Goal: Task Accomplishment & Management: Use online tool/utility

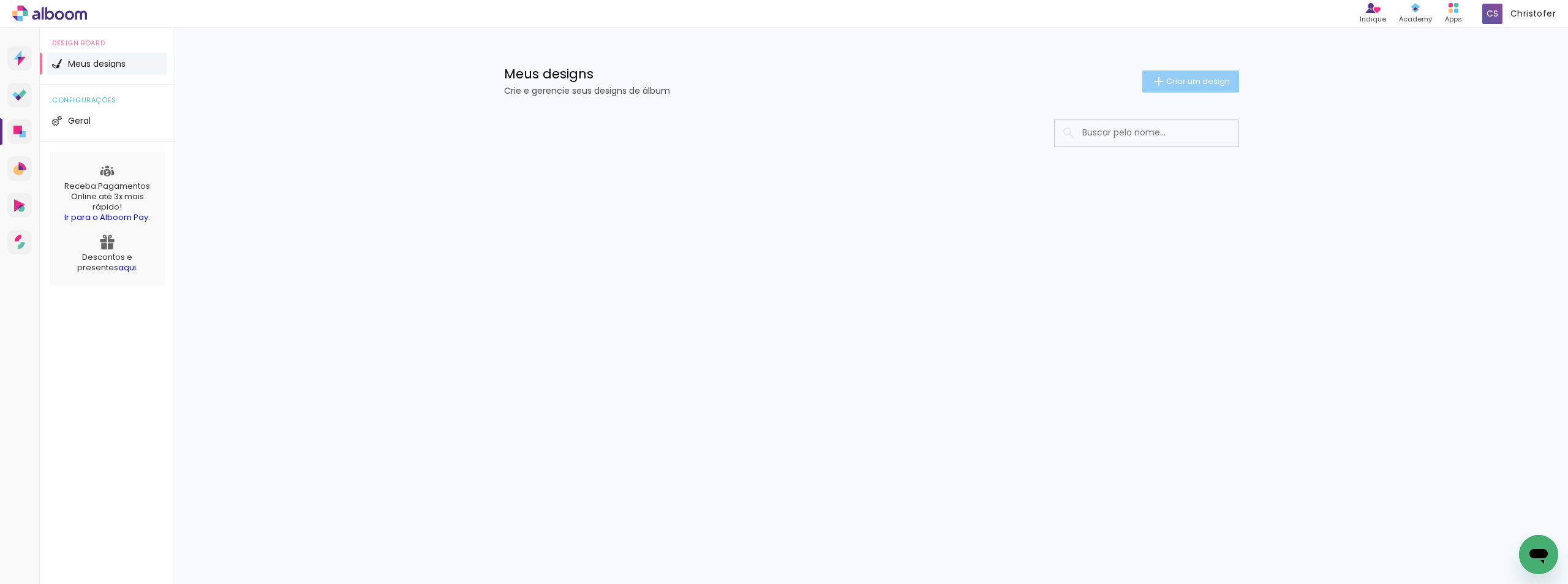
click at [1194, 80] on span "Criar um design" at bounding box center [1198, 81] width 64 height 8
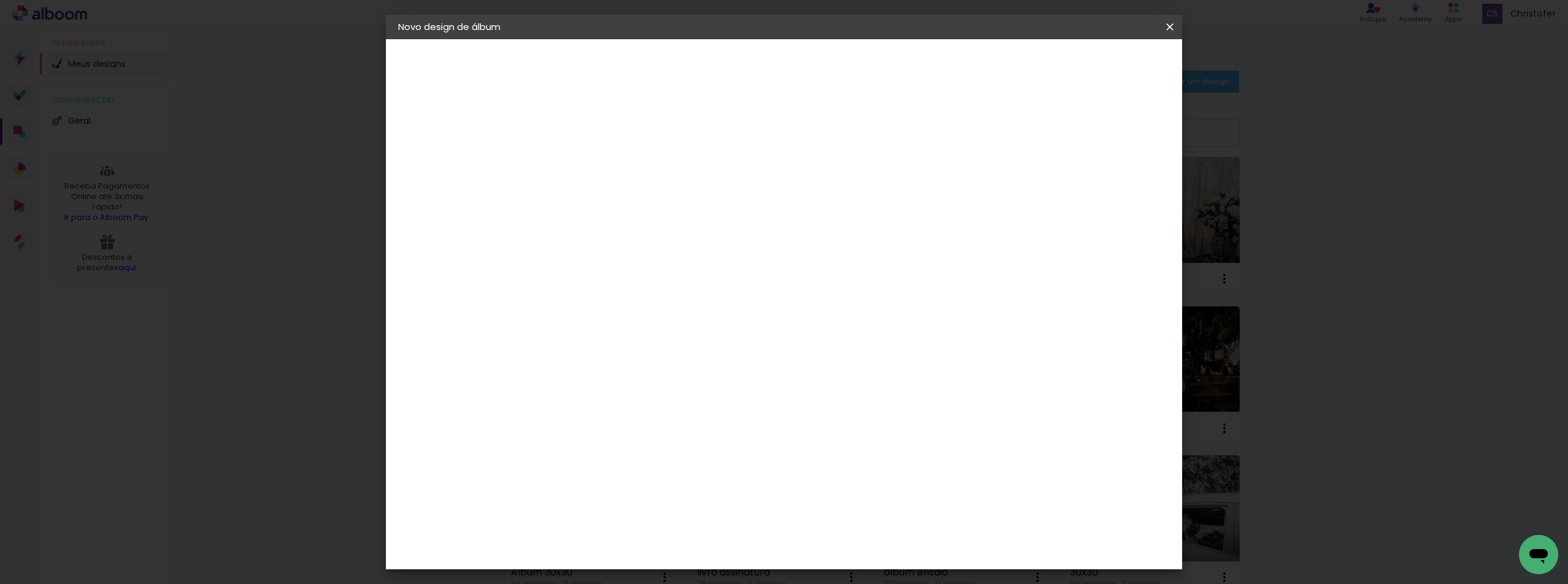
click at [598, 167] on input at bounding box center [598, 164] width 0 height 19
type input "Val e [PERSON_NAME]"
type paper-input "Val e [PERSON_NAME]"
click at [0, 0] on slot "Avançar" at bounding box center [0, 0] width 0 height 0
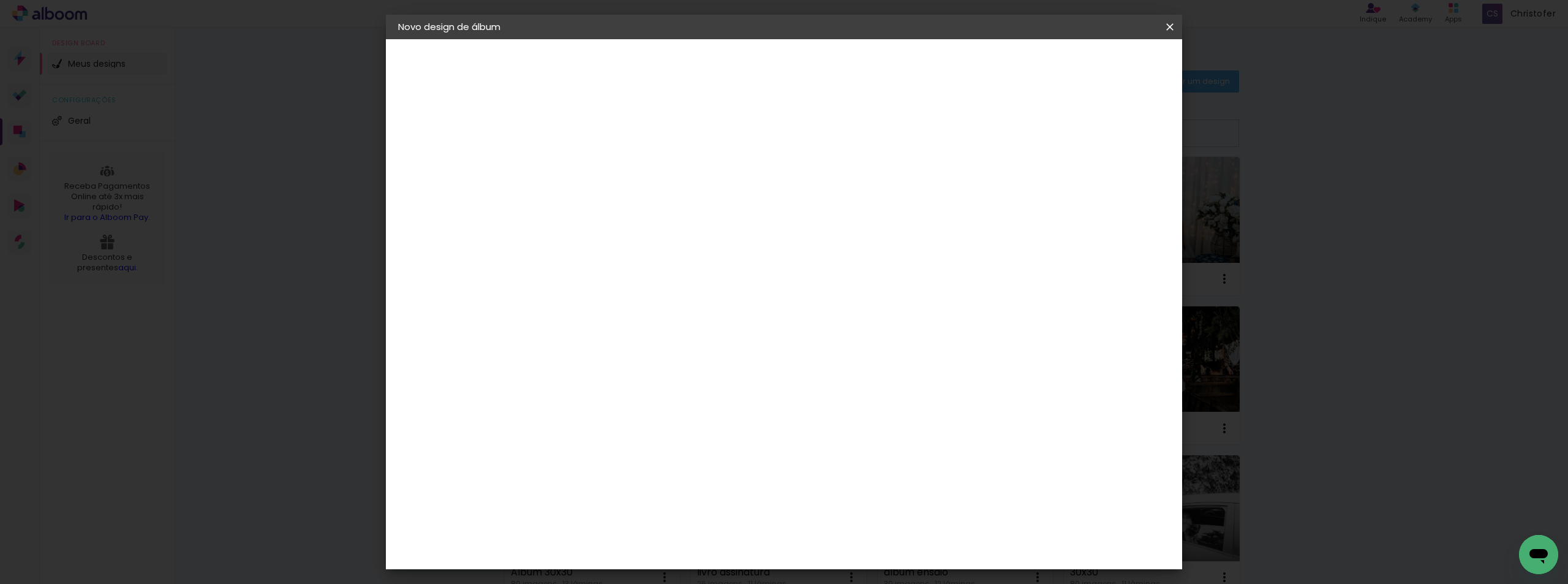
click at [620, 464] on div "Go image" at bounding box center [605, 473] width 30 height 20
click at [0, 0] on slot "Avançar" at bounding box center [0, 0] width 0 height 0
click at [696, 202] on div "Opções disponíveis Acrílico Álbum Baby Time Fastbook Plus Fastbook 400g Fastboo…" at bounding box center [629, 233] width 133 height 229
click at [660, 206] on iron-icon at bounding box center [653, 213] width 14 height 14
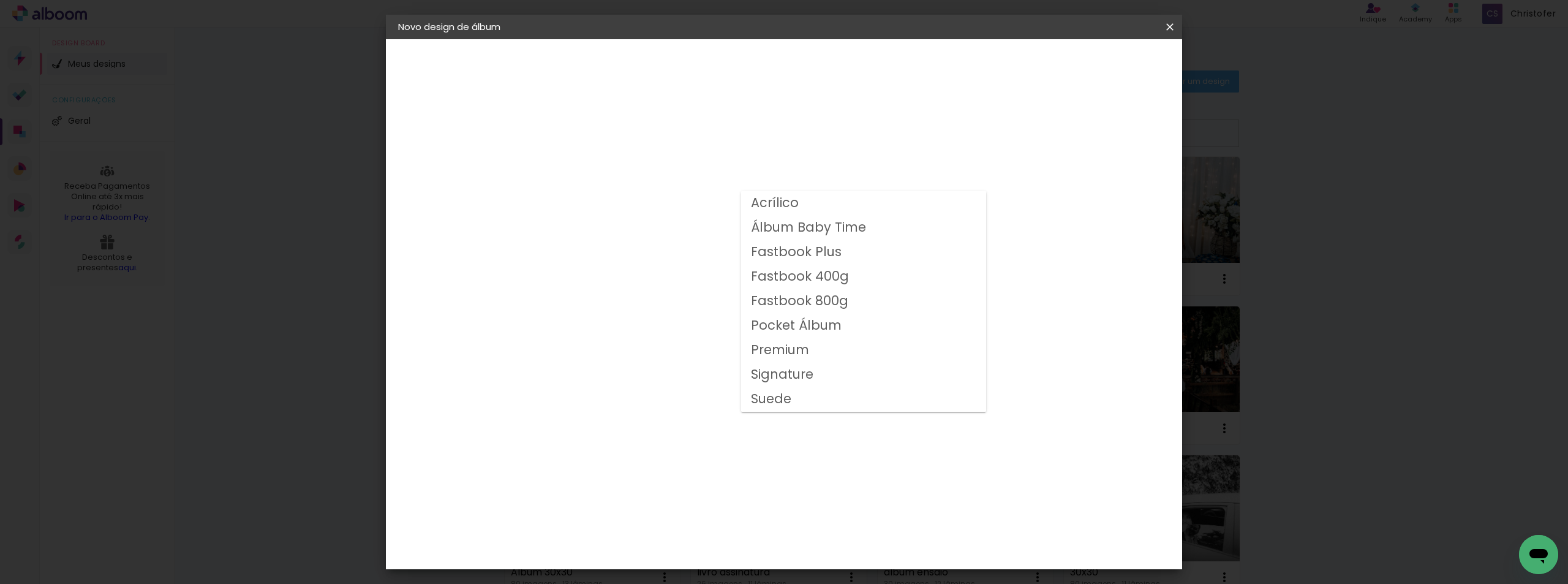
click at [0, 0] on slot "Fastbook 800g" at bounding box center [0, 0] width 0 height 0
type input "Fastbook 800g"
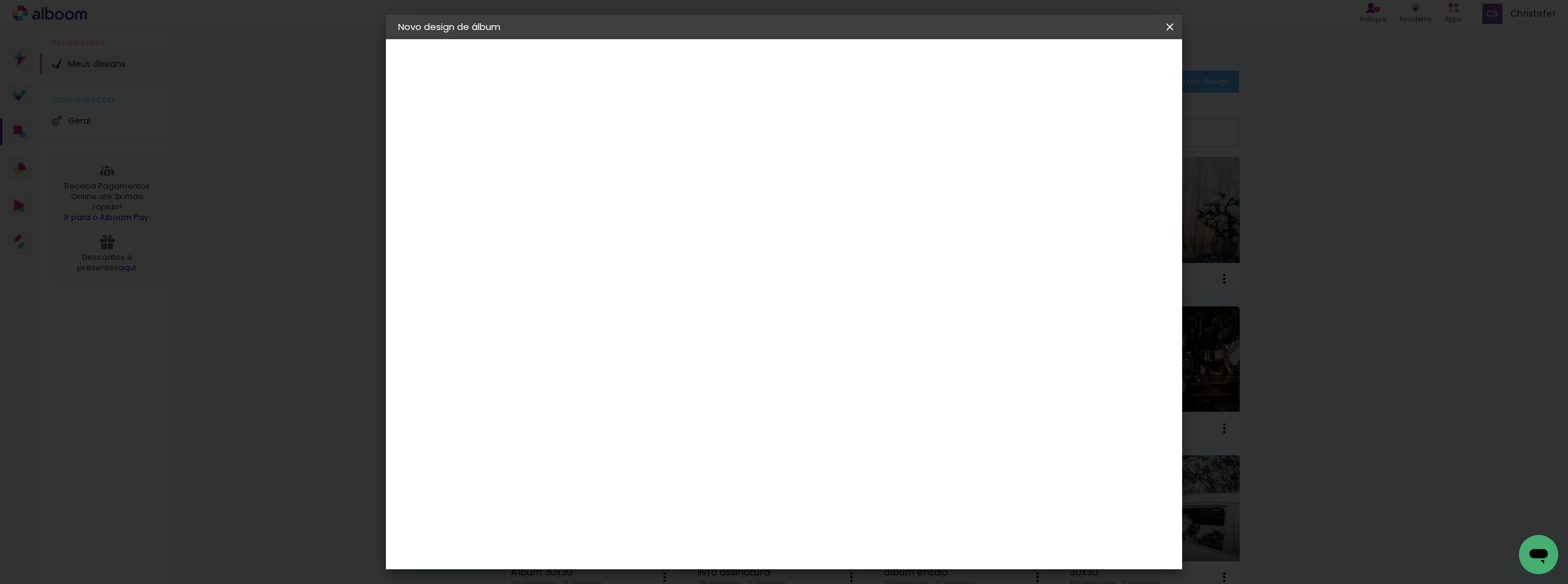
scroll to position [184, 0]
click at [681, 421] on span "30 × 30" at bounding box center [653, 441] width 57 height 40
click at [0, 0] on slot "Avançar" at bounding box center [0, 0] width 0 height 0
click at [1093, 64] on span "Iniciar design" at bounding box center [1065, 65] width 55 height 9
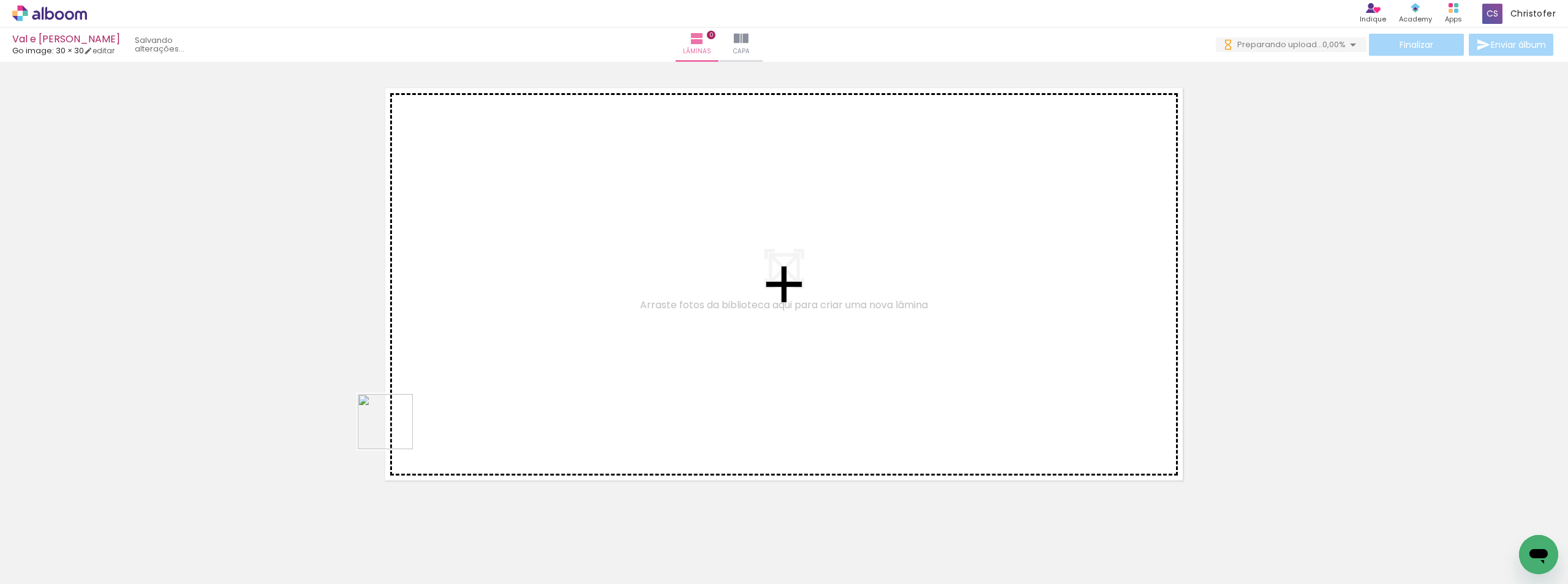
drag, startPoint x: 331, startPoint y: 465, endPoint x: 307, endPoint y: 526, distance: 65.6
click at [530, 351] on quentale-workspace at bounding box center [784, 292] width 1568 height 584
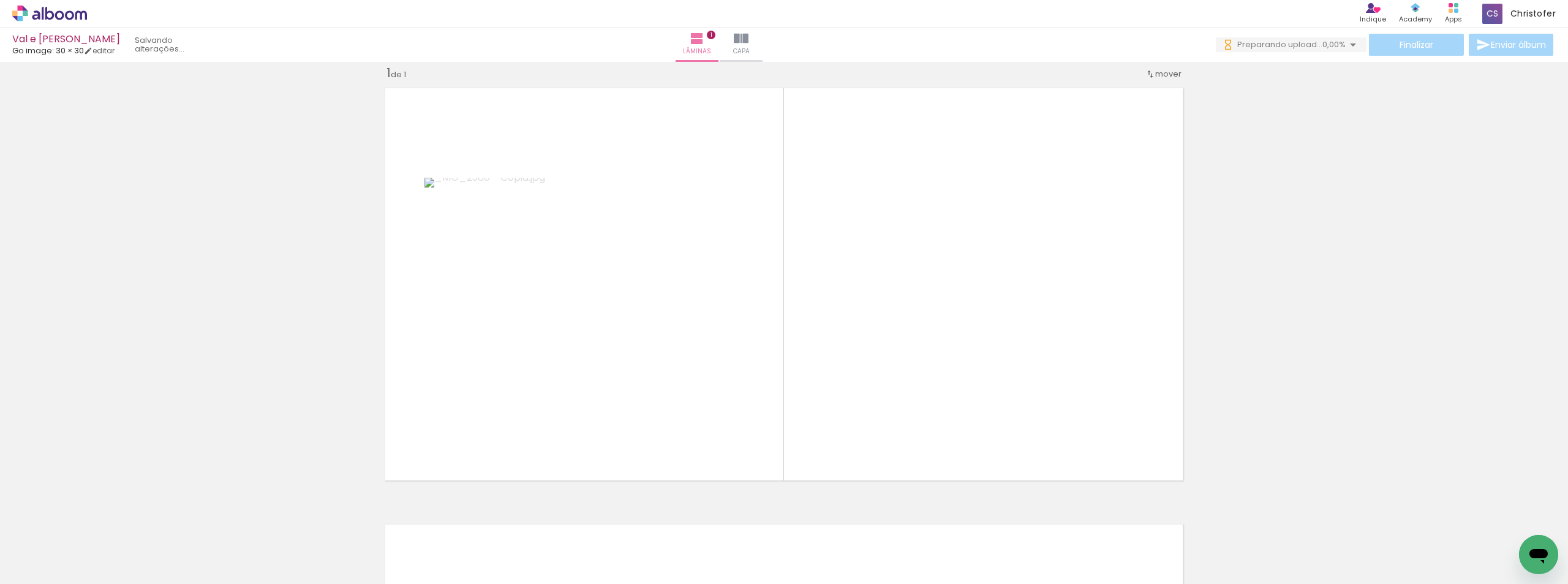
scroll to position [16, 0]
drag, startPoint x: 277, startPoint y: 523, endPoint x: 339, endPoint y: 535, distance: 63.2
click at [449, 394] on quentale-workspace at bounding box center [784, 292] width 1568 height 584
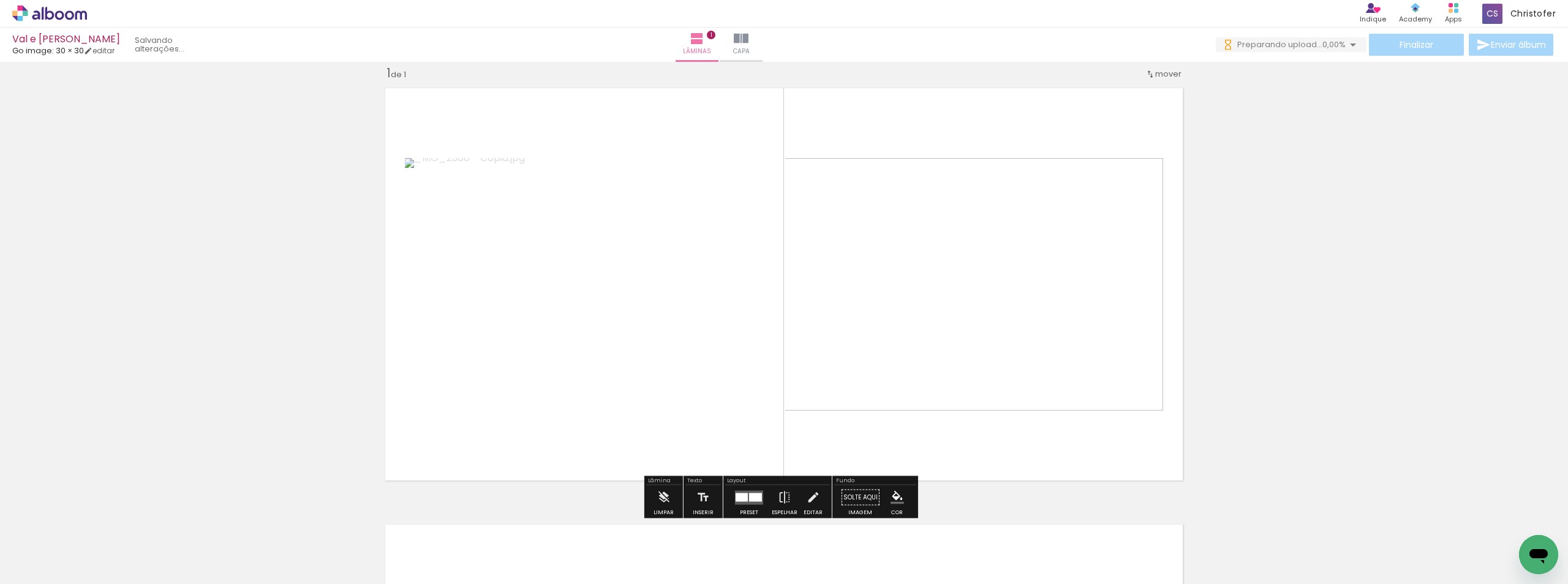
scroll to position [0, 0]
drag, startPoint x: 339, startPoint y: 535, endPoint x: 434, endPoint y: 511, distance: 98.0
click at [488, 371] on quentale-workspace at bounding box center [784, 292] width 1568 height 584
drag, startPoint x: 417, startPoint y: 529, endPoint x: 504, endPoint y: 562, distance: 93.0
click at [505, 415] on quentale-workspace at bounding box center [784, 292] width 1568 height 584
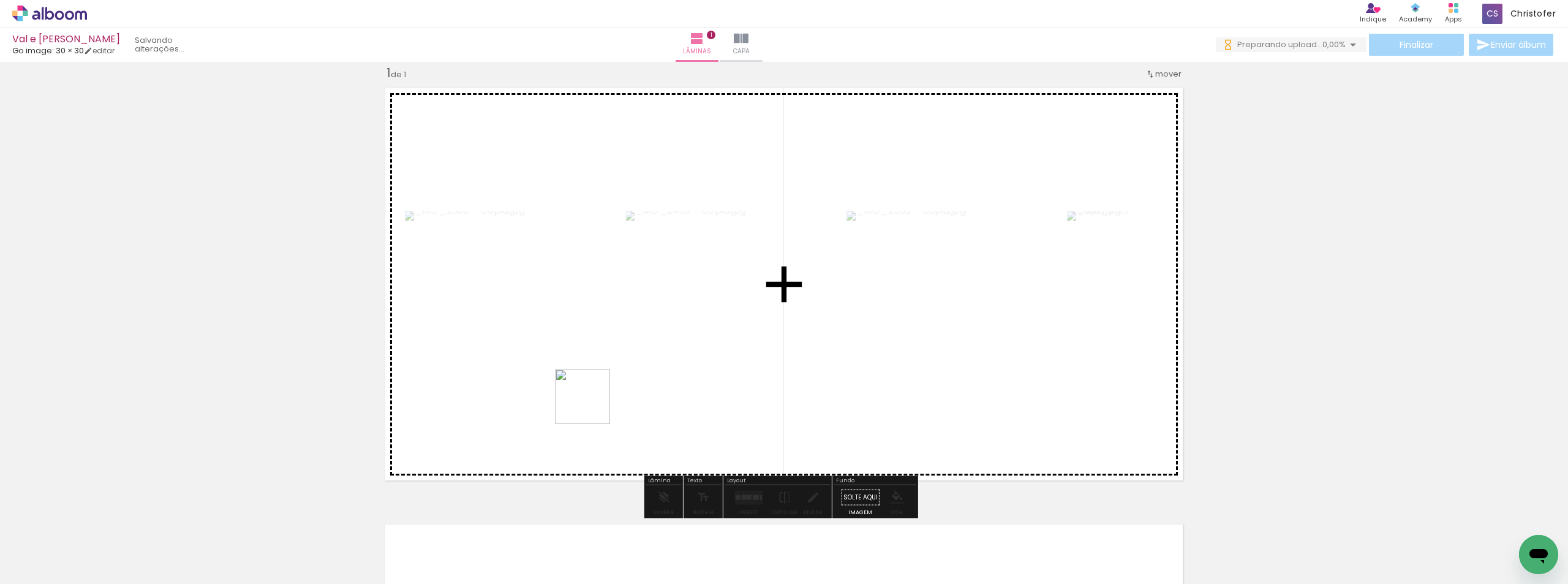
drag, startPoint x: 485, startPoint y: 538, endPoint x: 666, endPoint y: 323, distance: 281.0
click at [666, 323] on quentale-workspace at bounding box center [784, 292] width 1568 height 584
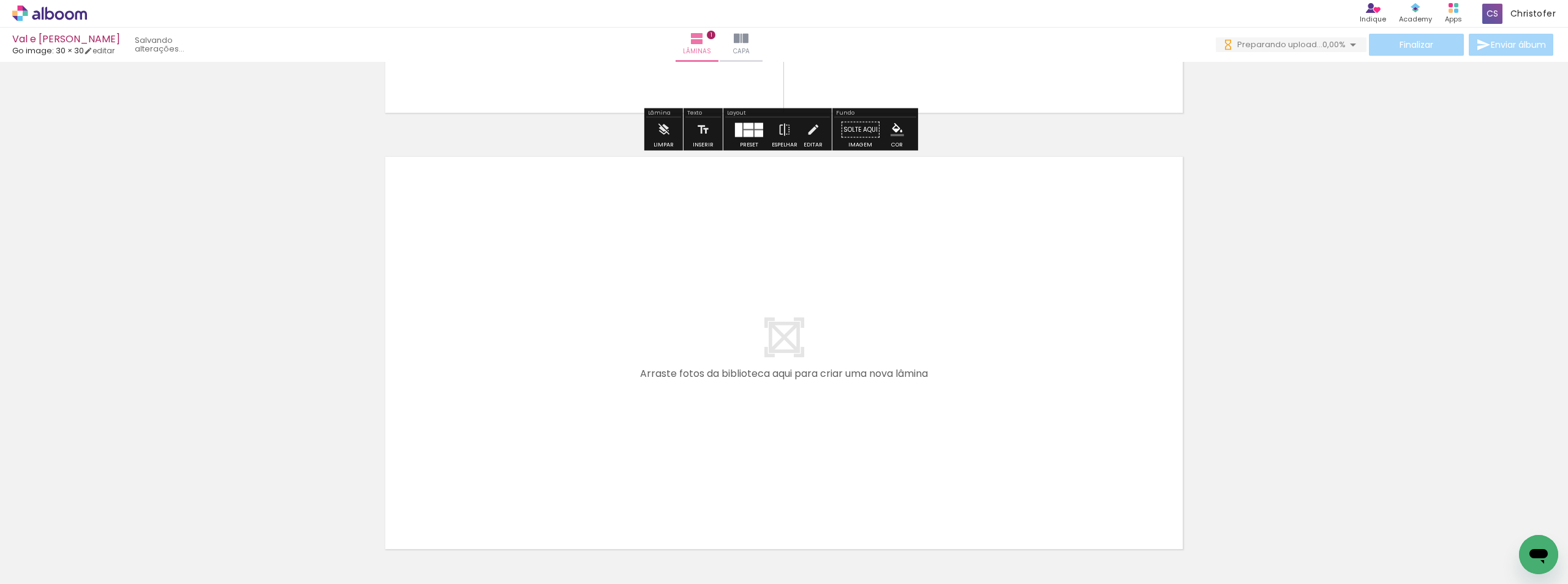
scroll to position [474, 0]
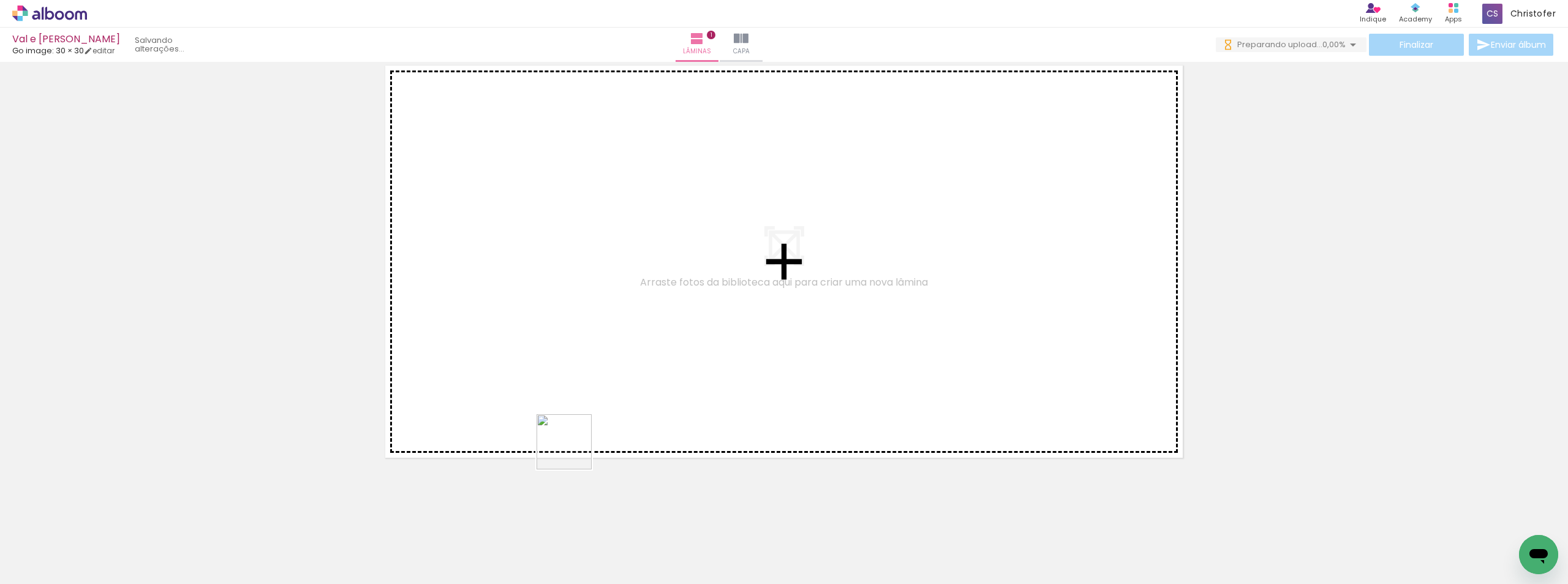
drag, startPoint x: 539, startPoint y: 535, endPoint x: 594, endPoint y: 583, distance: 73.0
click at [600, 323] on quentale-workspace at bounding box center [784, 292] width 1568 height 584
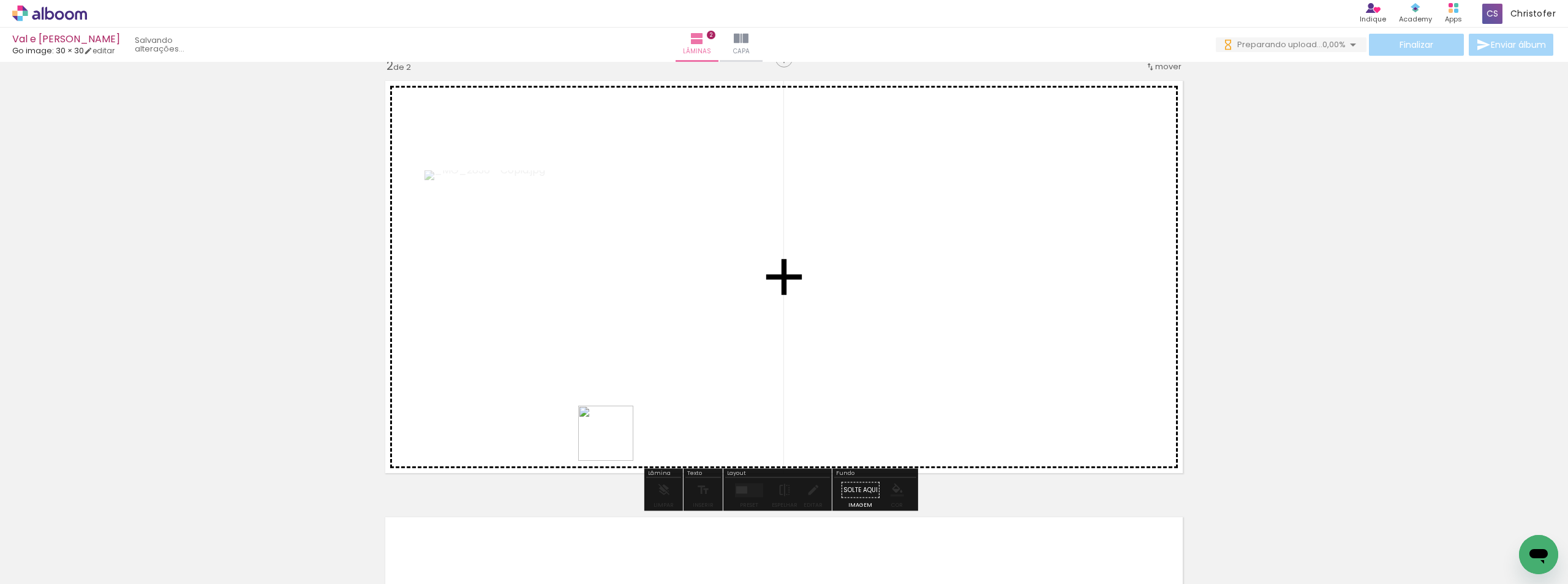
scroll to position [452, 0]
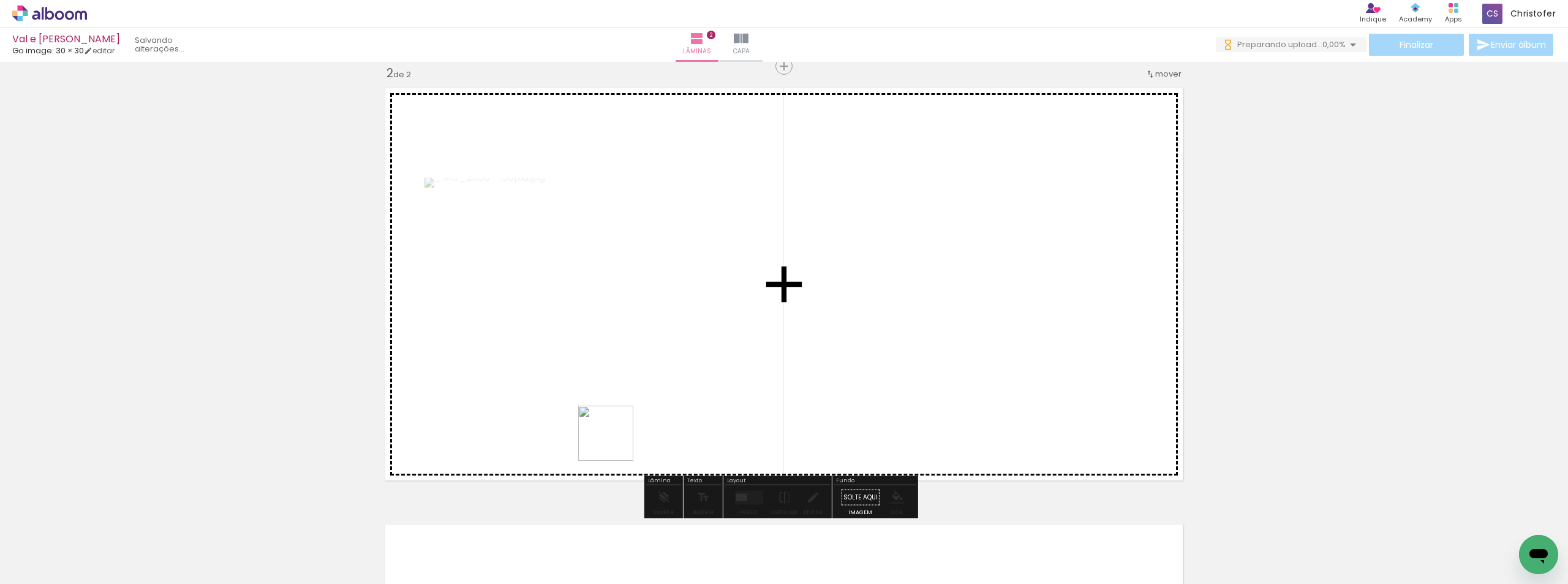
drag, startPoint x: 604, startPoint y: 524, endPoint x: 682, endPoint y: 486, distance: 86.8
click at [648, 344] on quentale-workspace at bounding box center [784, 292] width 1568 height 584
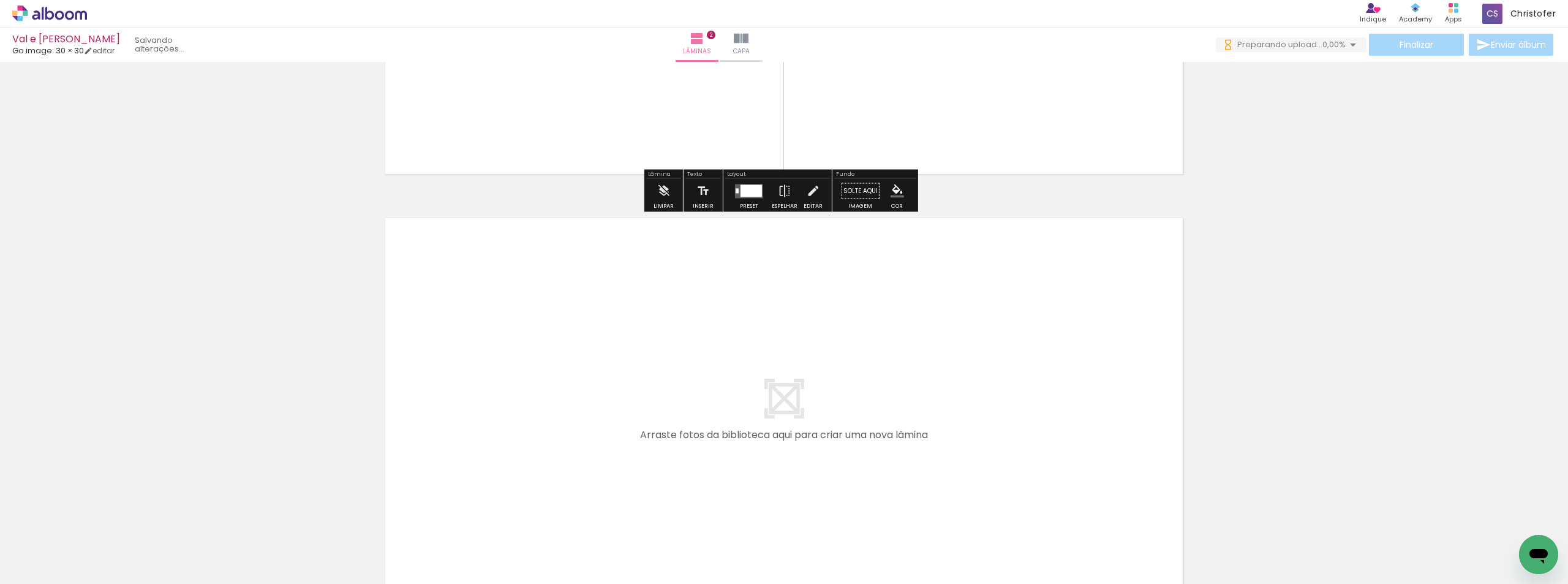
scroll to position [0, 0]
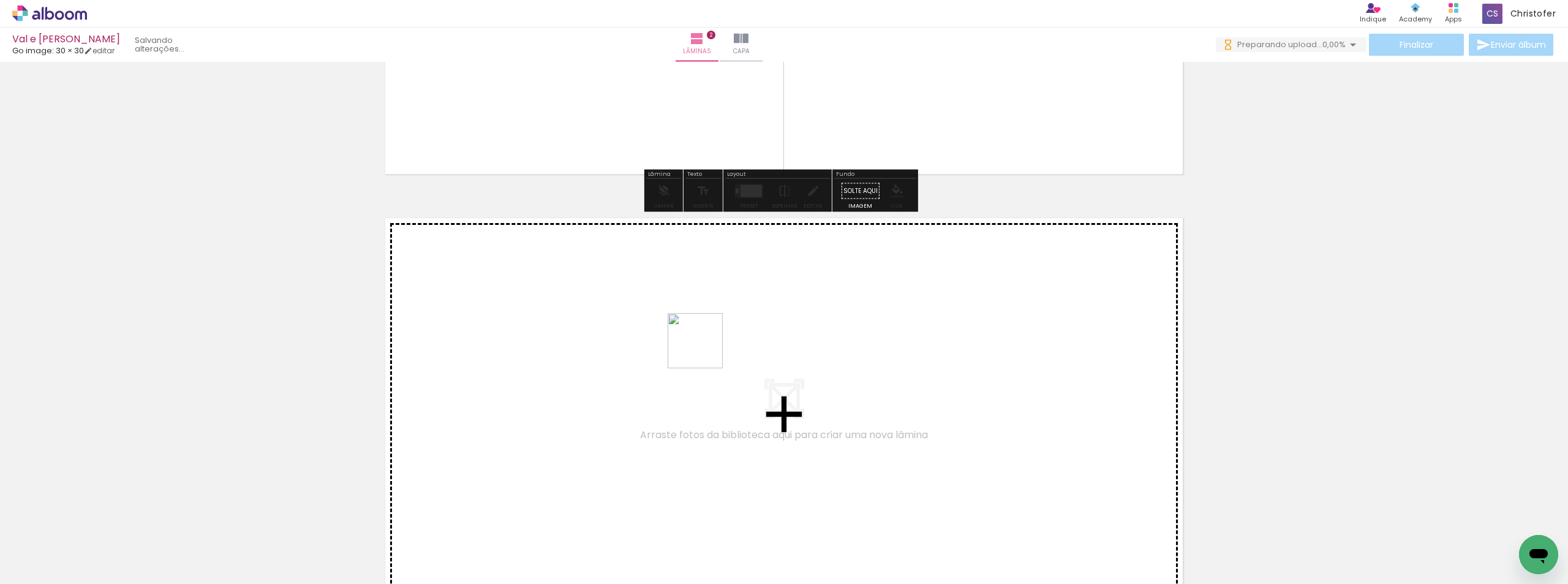
drag, startPoint x: 693, startPoint y: 394, endPoint x: 705, endPoint y: 349, distance: 46.6
click at [705, 349] on quentale-workspace at bounding box center [784, 292] width 1568 height 584
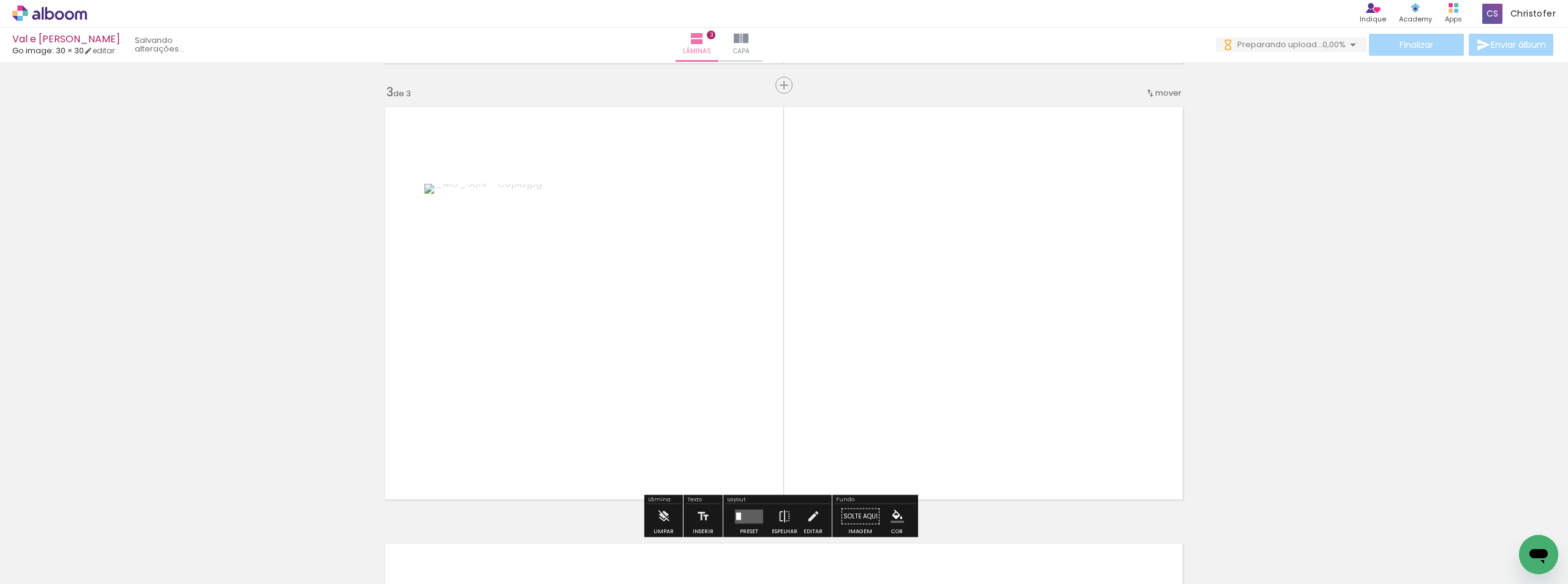
scroll to position [887, 0]
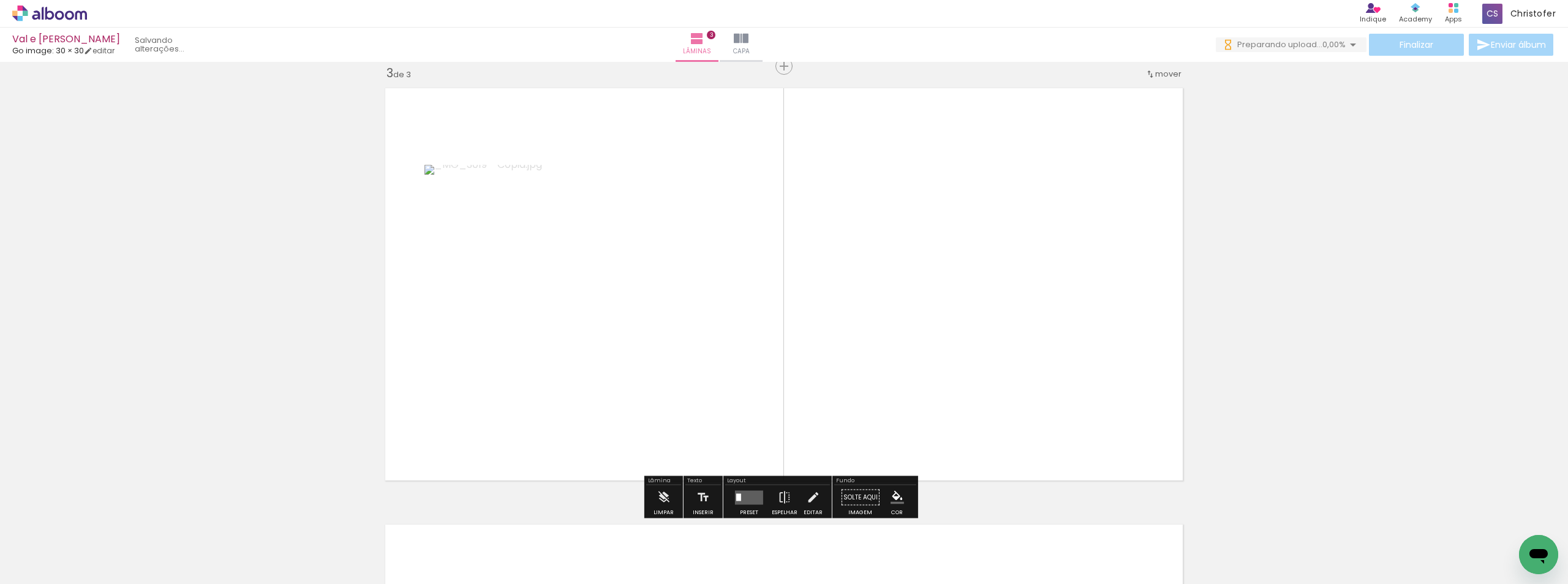
drag, startPoint x: 738, startPoint y: 544, endPoint x: 818, endPoint y: 553, distance: 80.5
click at [767, 381] on quentale-workspace at bounding box center [784, 292] width 1568 height 584
drag, startPoint x: 818, startPoint y: 523, endPoint x: 883, endPoint y: 531, distance: 65.5
click at [841, 399] on quentale-workspace at bounding box center [784, 292] width 1568 height 584
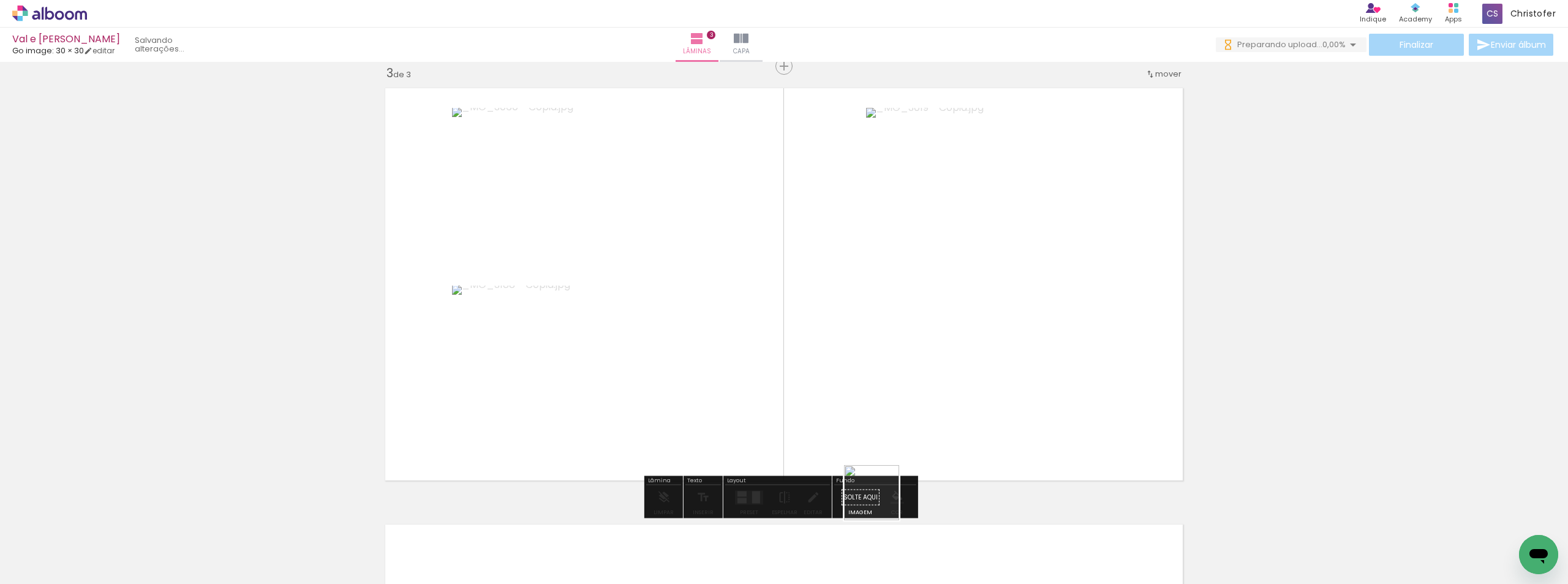
drag, startPoint x: 881, startPoint y: 502, endPoint x: 937, endPoint y: 512, distance: 56.9
click at [896, 357] on quentale-workspace at bounding box center [784, 292] width 1568 height 584
click at [976, 384] on quentale-workspace at bounding box center [784, 292] width 1568 height 584
drag, startPoint x: 999, startPoint y: 449, endPoint x: 1051, endPoint y: 390, distance: 78.6
click at [1000, 386] on quentale-workspace at bounding box center [784, 292] width 1568 height 584
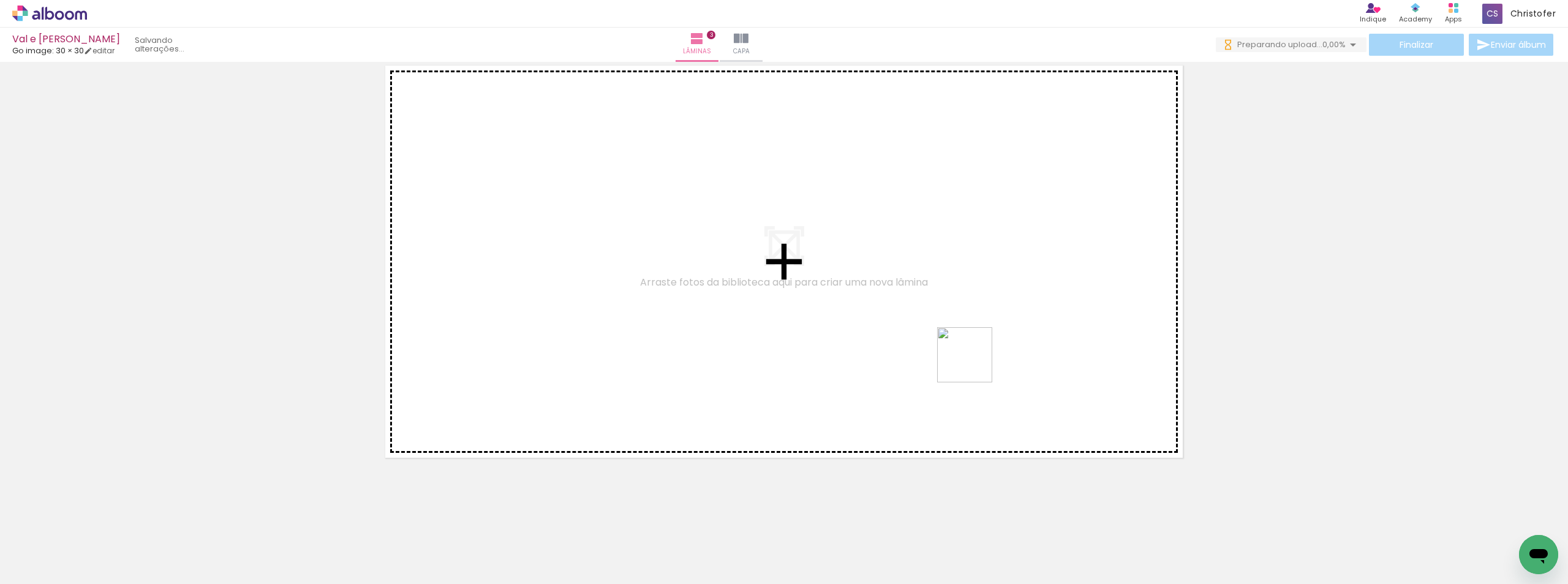
drag, startPoint x: 1071, startPoint y: 546, endPoint x: 1082, endPoint y: 469, distance: 77.8
click at [973, 361] on quentale-workspace at bounding box center [784, 292] width 1568 height 584
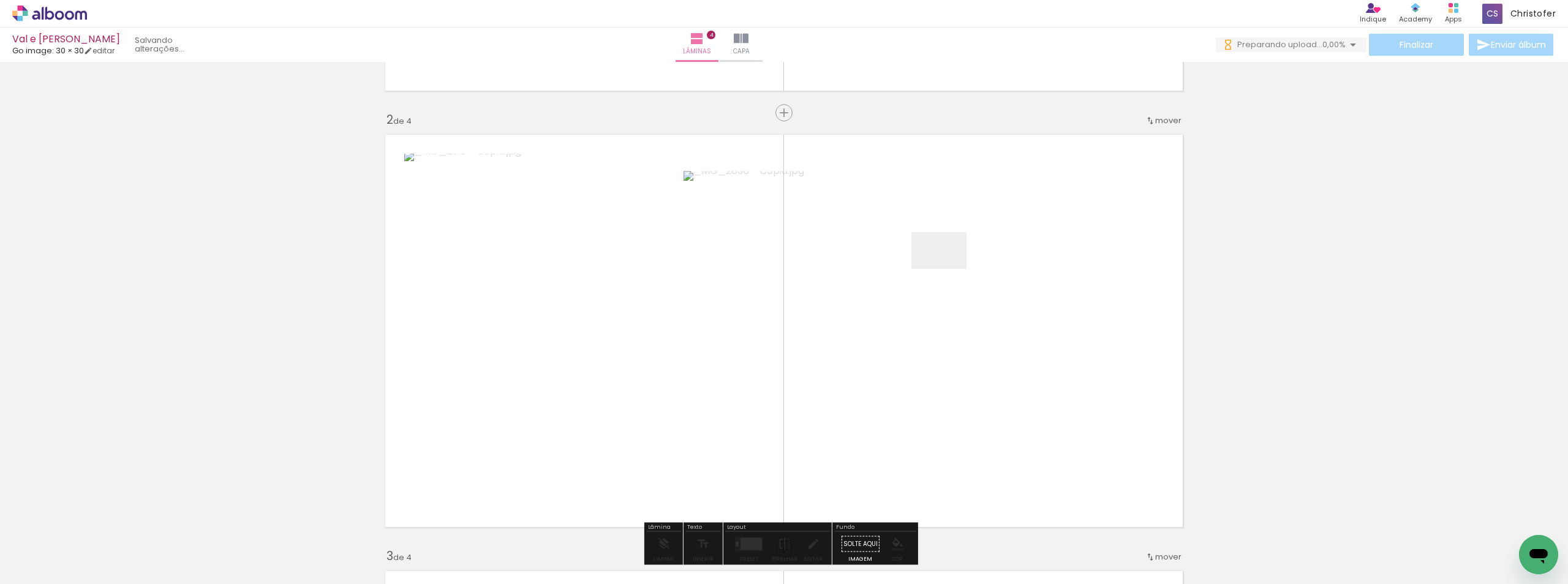
drag, startPoint x: 948, startPoint y: 269, endPoint x: 1054, endPoint y: 350, distance: 133.4
click at [948, 268] on quentale-workspace at bounding box center [784, 292] width 1568 height 584
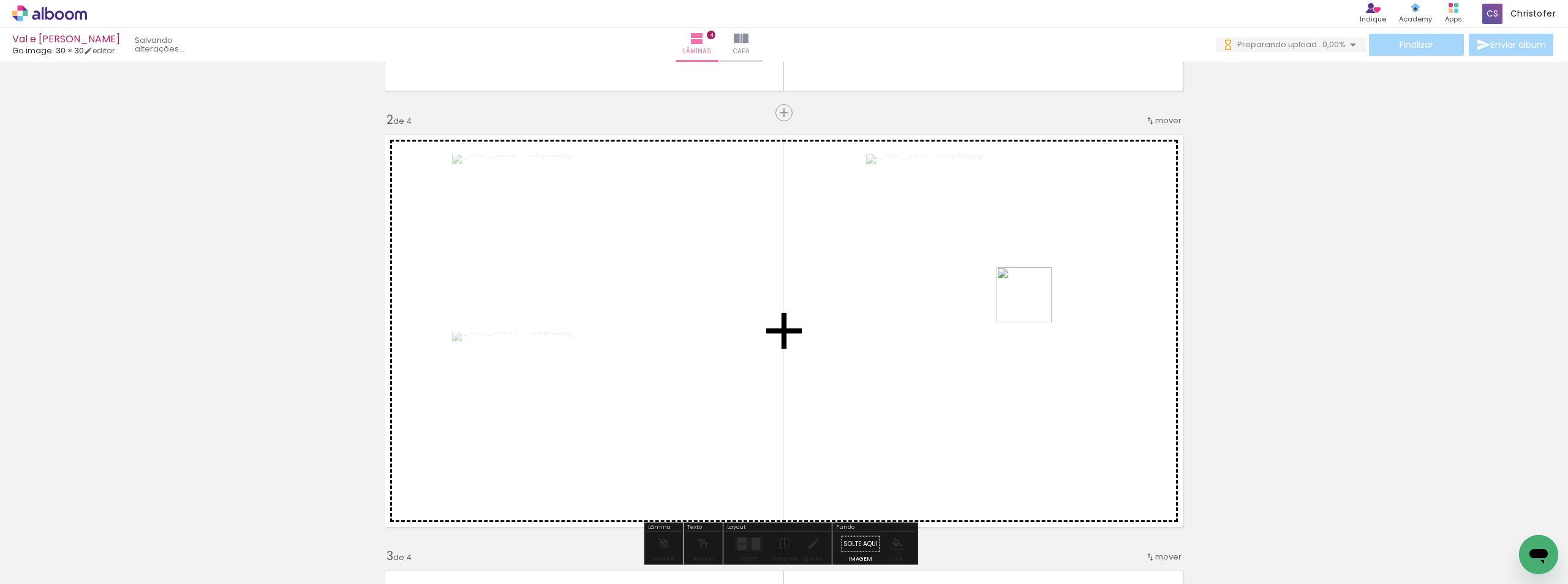
drag, startPoint x: 1140, startPoint y: 466, endPoint x: 1265, endPoint y: 321, distance: 191.4
click at [1008, 232] on quentale-workspace at bounding box center [784, 292] width 1568 height 584
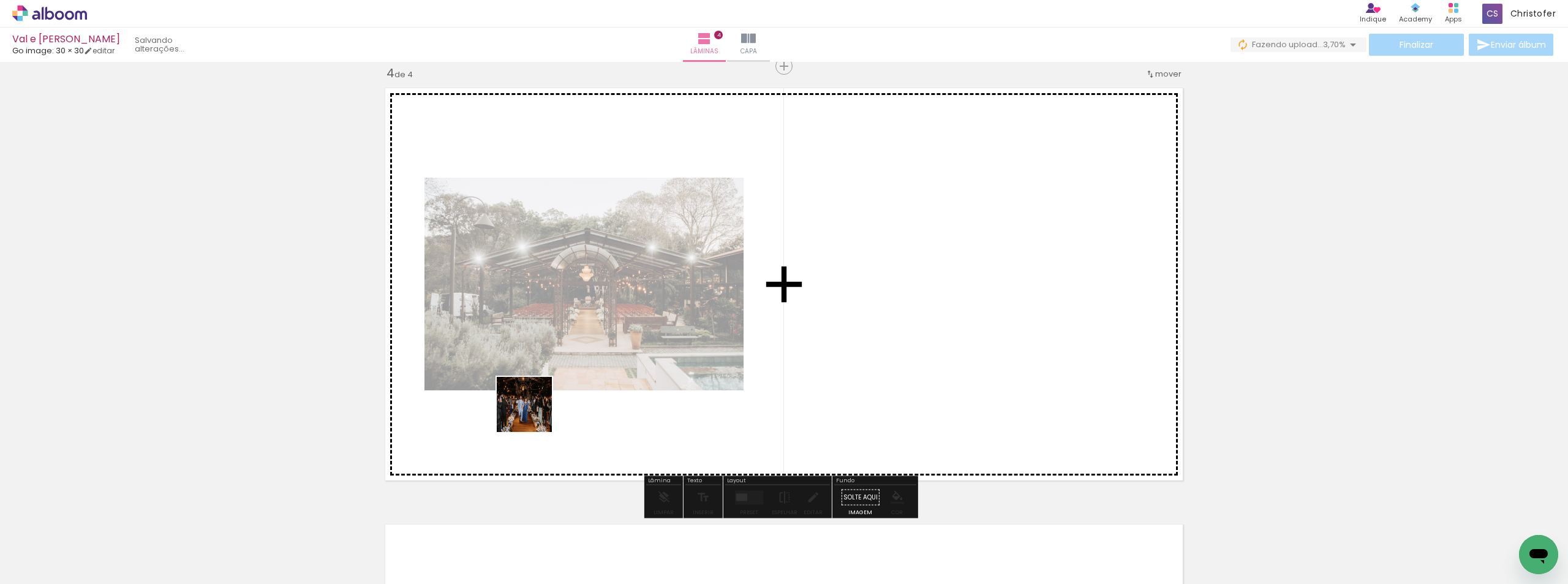
drag, startPoint x: 405, startPoint y: 490, endPoint x: 684, endPoint y: 375, distance: 301.8
click at [713, 273] on quentale-workspace at bounding box center [784, 292] width 1568 height 584
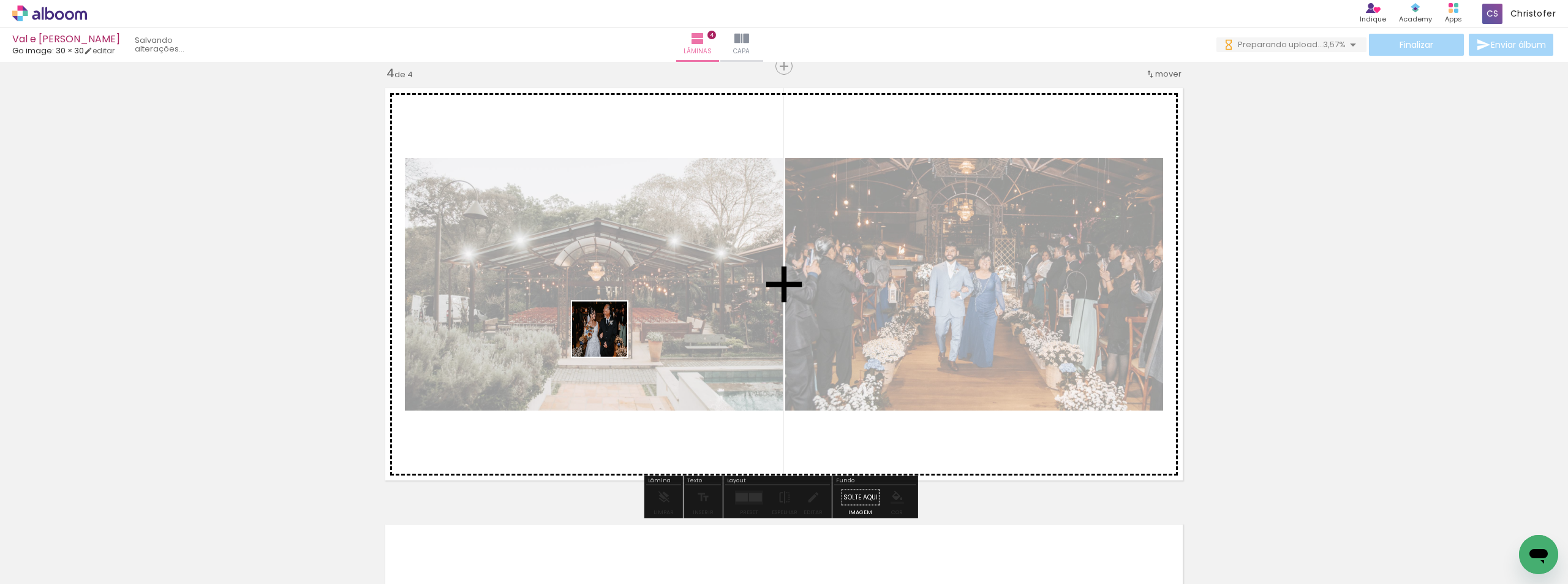
drag, startPoint x: 420, startPoint y: 513, endPoint x: 516, endPoint y: 492, distance: 98.3
click at [609, 338] on quentale-workspace at bounding box center [784, 292] width 1568 height 584
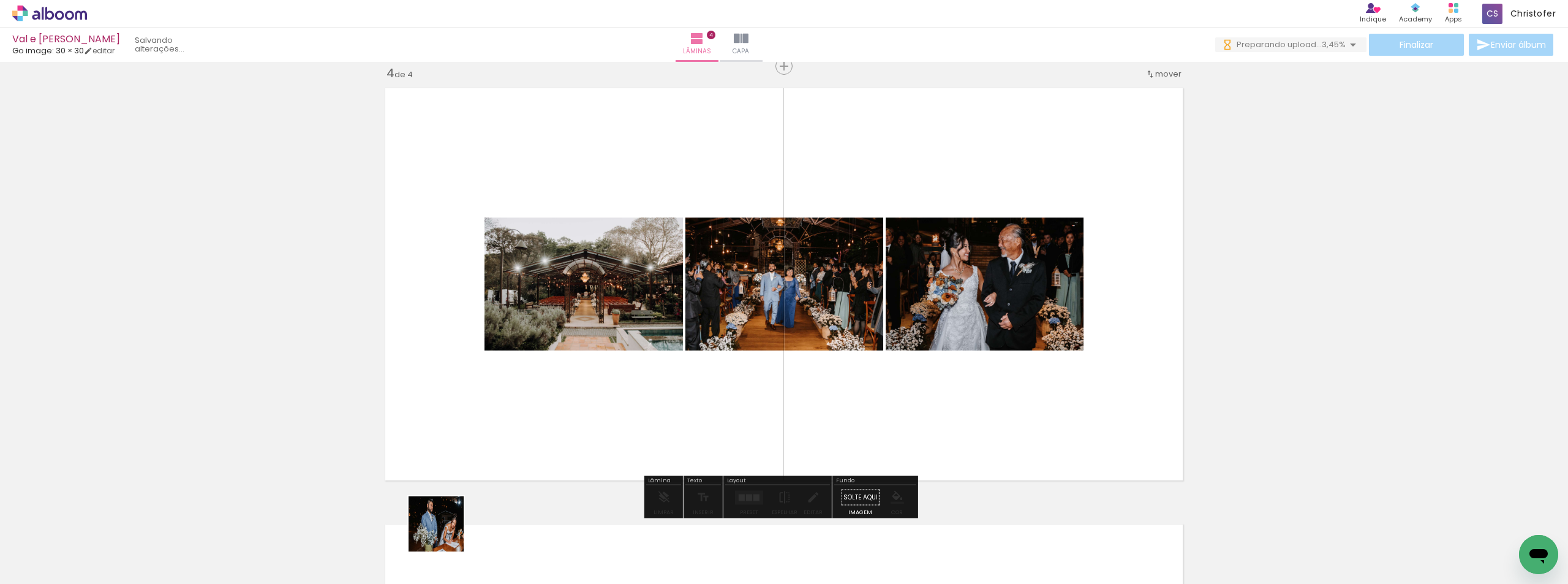
drag, startPoint x: 446, startPoint y: 532, endPoint x: 558, endPoint y: 532, distance: 112.0
click at [571, 349] on quentale-workspace at bounding box center [784, 292] width 1568 height 584
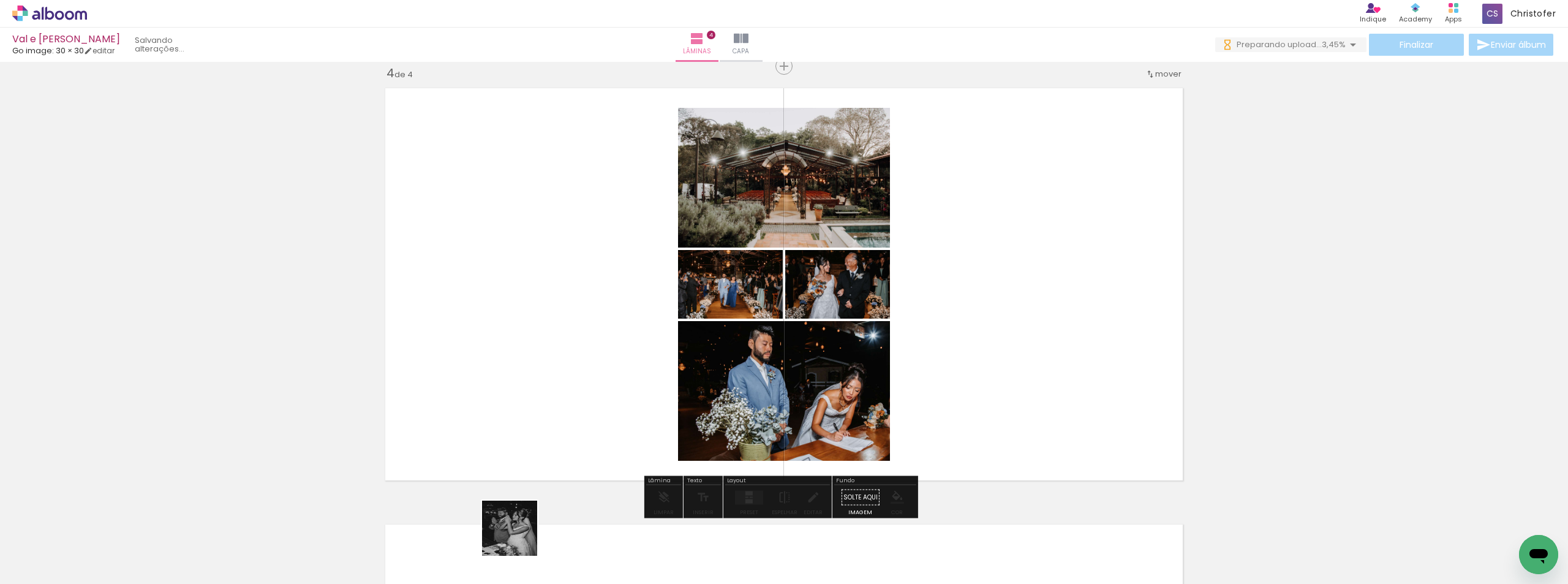
drag, startPoint x: 519, startPoint y: 537, endPoint x: 603, endPoint y: 484, distance: 99.3
click at [683, 303] on quentale-workspace at bounding box center [784, 292] width 1568 height 584
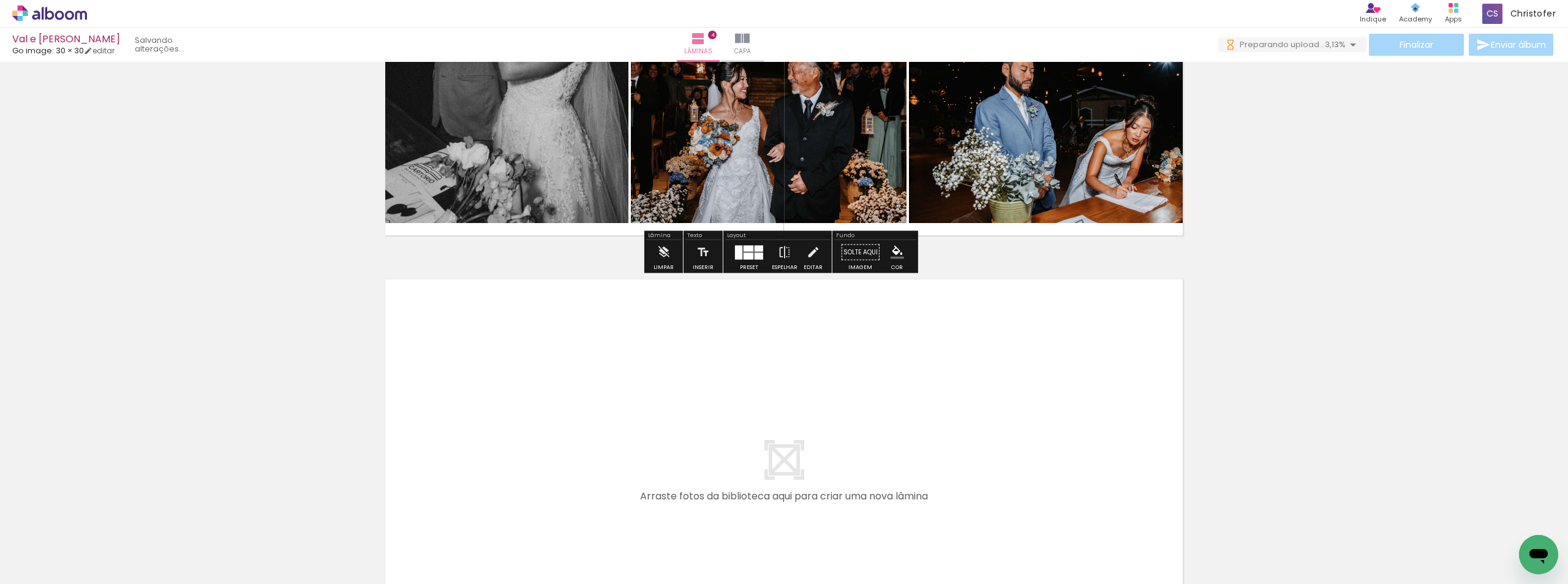
drag, startPoint x: 578, startPoint y: 548, endPoint x: 624, endPoint y: 399, distance: 155.9
click at [624, 399] on quentale-workspace at bounding box center [784, 292] width 1568 height 584
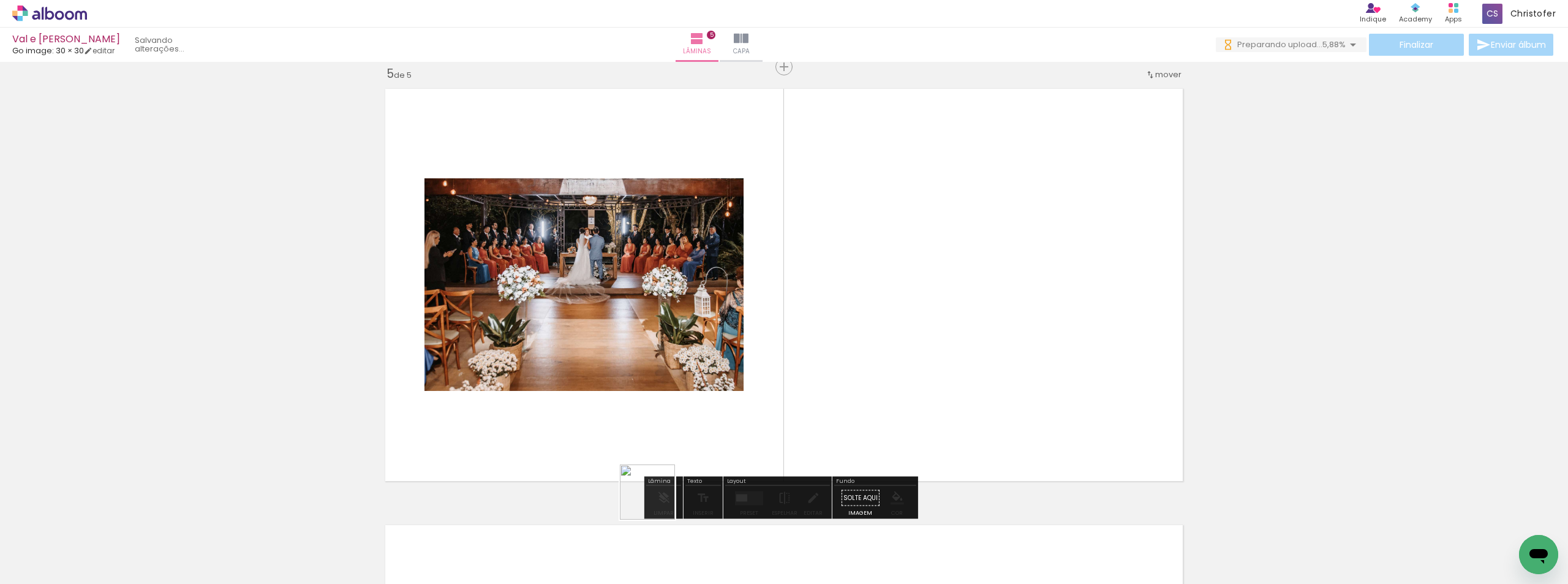
drag, startPoint x: 637, startPoint y: 543, endPoint x: 731, endPoint y: 460, distance: 125.4
click at [762, 312] on quentale-workspace at bounding box center [784, 292] width 1568 height 584
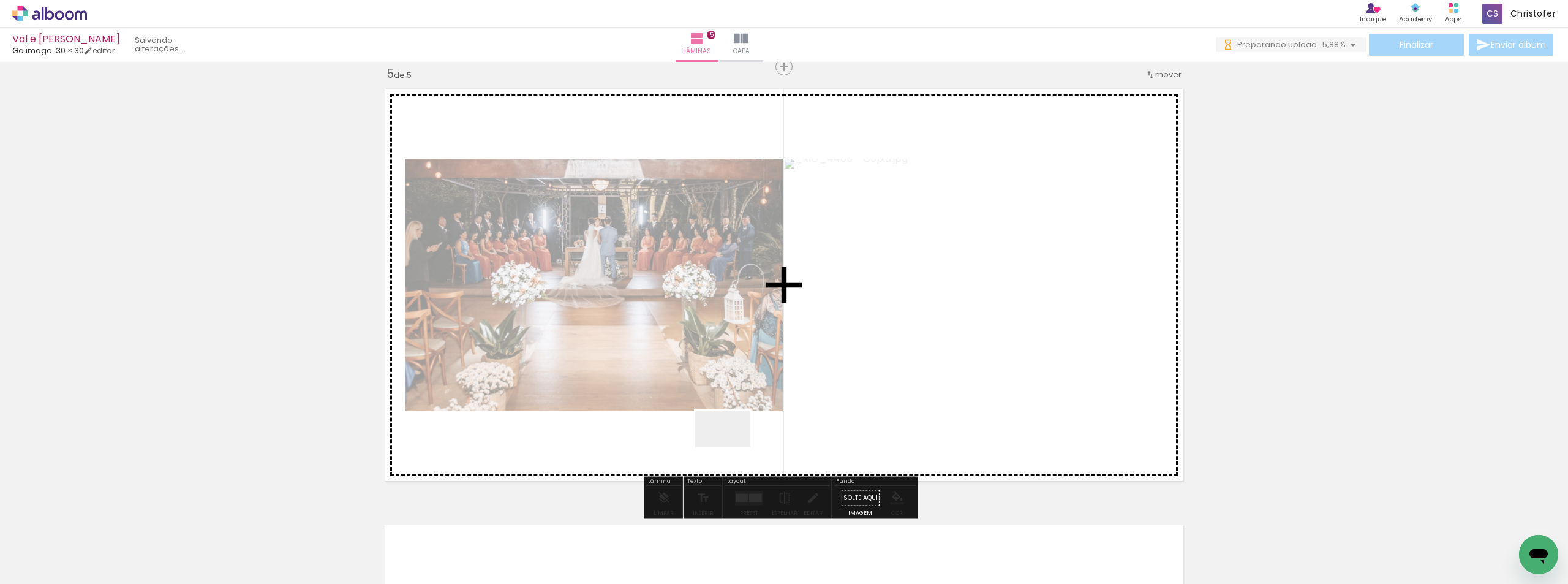
drag, startPoint x: 732, startPoint y: 447, endPoint x: 820, endPoint y: 351, distance: 130.2
click at [778, 322] on quentale-workspace at bounding box center [784, 292] width 1568 height 584
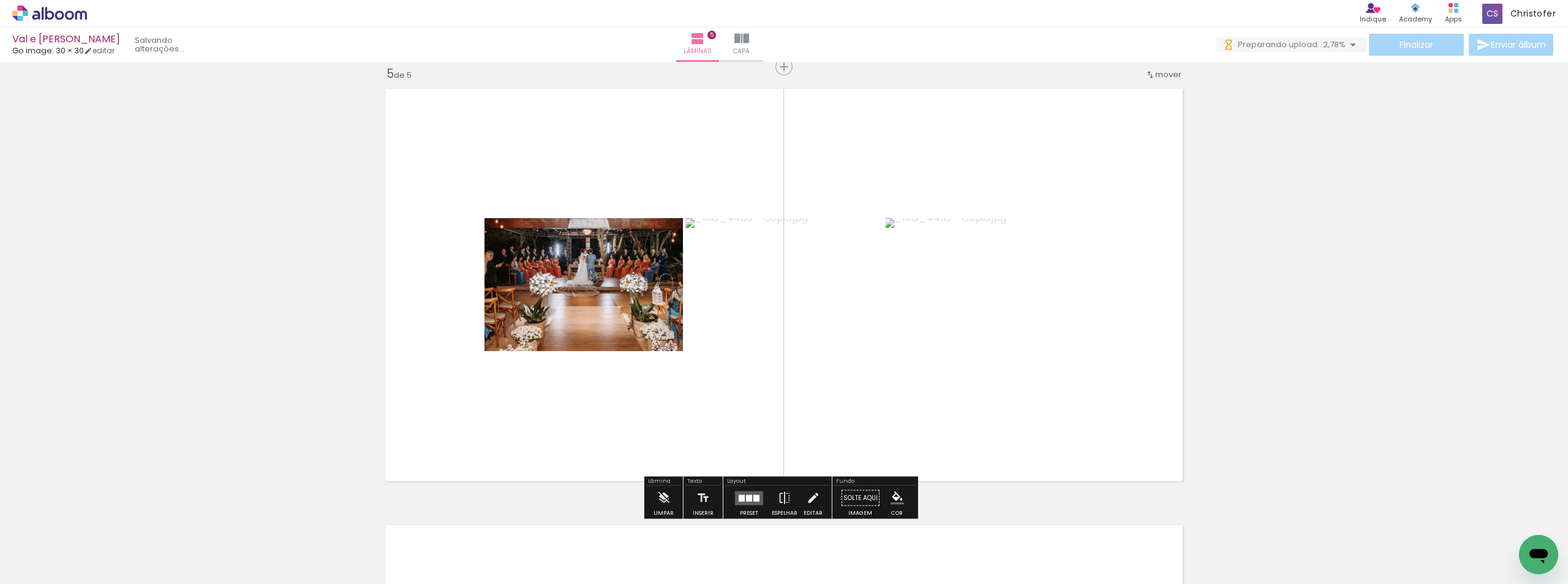
drag, startPoint x: 775, startPoint y: 553, endPoint x: 840, endPoint y: 504, distance: 81.4
click at [792, 342] on quentale-workspace at bounding box center [784, 292] width 1568 height 584
